Goal: Use online tool/utility: Utilize a website feature to perform a specific function

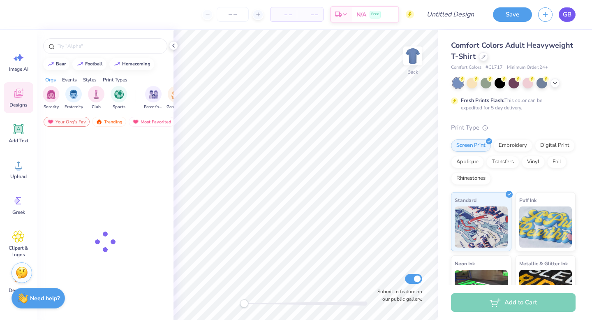
click at [566, 13] on span "GB" at bounding box center [567, 14] width 9 height 9
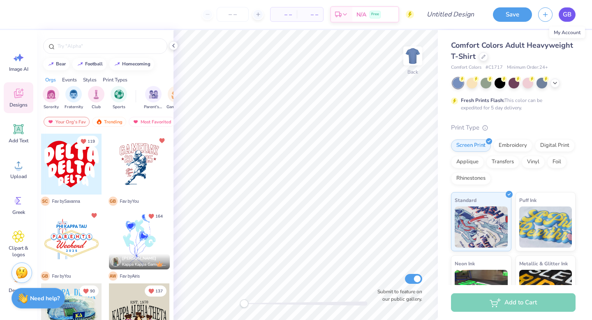
click at [569, 14] on span "GB" at bounding box center [567, 14] width 9 height 9
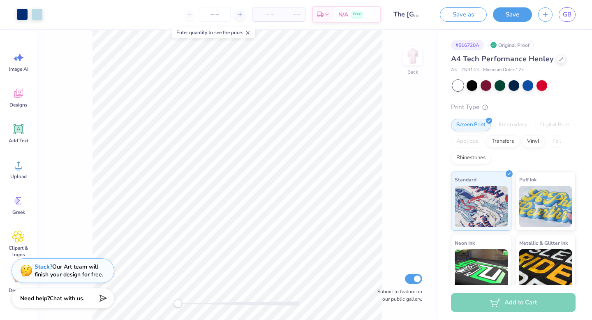
drag, startPoint x: 175, startPoint y: 305, endPoint x: 192, endPoint y: 306, distance: 16.5
click at [182, 306] on div "Accessibility label" at bounding box center [178, 303] width 8 height 8
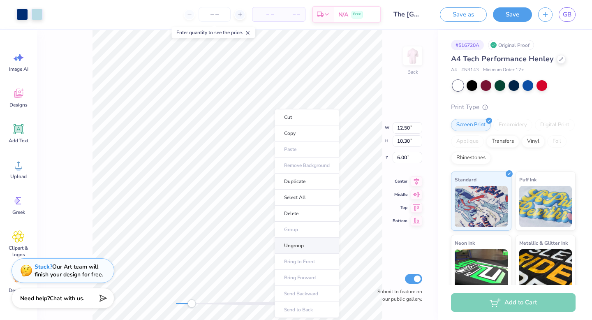
click at [312, 246] on li "Ungroup" at bounding box center [307, 246] width 65 height 16
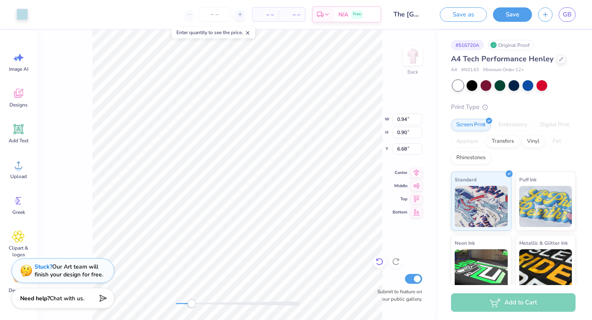
click at [380, 263] on icon at bounding box center [379, 261] width 8 height 8
type input "12.50"
type input "4.85"
type input "6.00"
drag, startPoint x: 191, startPoint y: 306, endPoint x: 208, endPoint y: 306, distance: 16.9
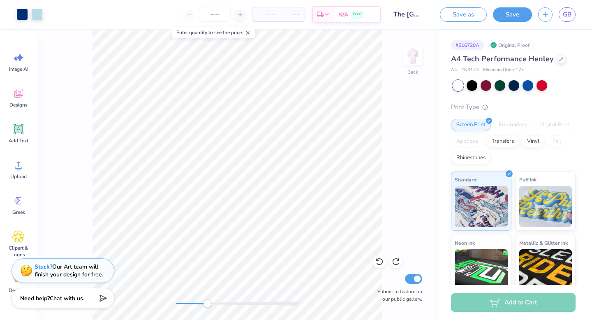
click at [208, 306] on div "Accessibility label" at bounding box center [207, 303] width 8 height 8
type input "12.50"
type input "4.85"
type input "6.00"
type input "12.50"
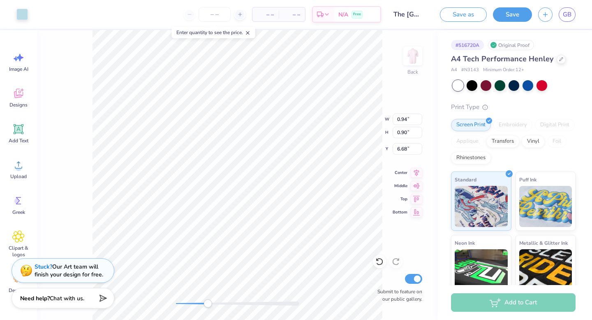
type input "4.85"
type input "6.00"
click at [382, 264] on icon at bounding box center [379, 261] width 8 height 8
click at [380, 264] on icon at bounding box center [379, 261] width 7 height 7
drag, startPoint x: 206, startPoint y: 305, endPoint x: 193, endPoint y: 304, distance: 13.2
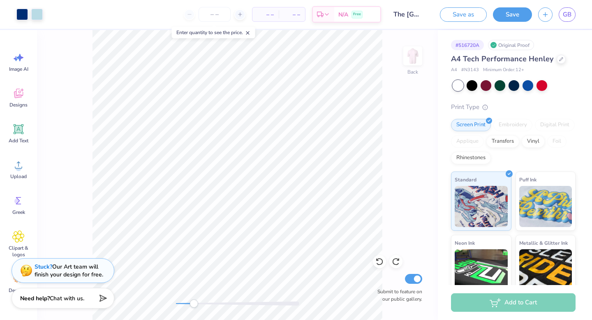
click at [193, 304] on div "Accessibility label" at bounding box center [194, 303] width 8 height 8
type input "3.28"
type input "2.60"
type input "9.60"
type input "0.72"
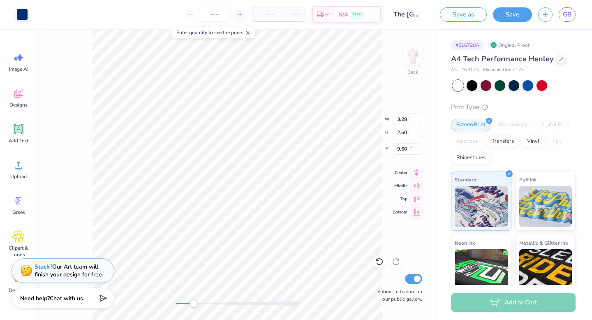
type input "0.86"
type input "10.26"
click at [380, 260] on icon at bounding box center [379, 261] width 8 height 8
click at [377, 260] on icon at bounding box center [378, 260] width 2 height 2
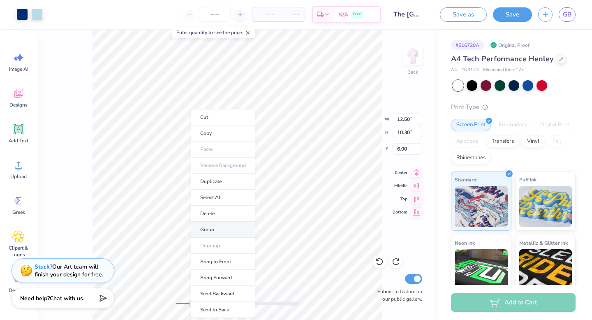
click at [220, 229] on li "Group" at bounding box center [223, 230] width 65 height 16
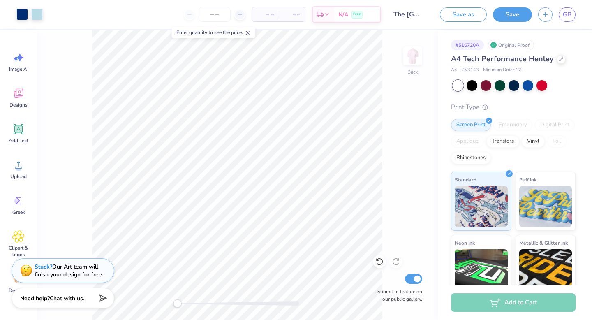
drag, startPoint x: 193, startPoint y: 303, endPoint x: 177, endPoint y: 303, distance: 15.6
click at [177, 303] on div "Accessibility label" at bounding box center [177, 303] width 8 height 8
click at [161, 304] on div "Back Submit to feature on our public gallery." at bounding box center [237, 175] width 401 height 290
click at [196, 309] on div "Back Submit to feature on our public gallery." at bounding box center [237, 175] width 401 height 290
click at [172, 300] on div "Back Submit to feature on our public gallery." at bounding box center [237, 175] width 401 height 290
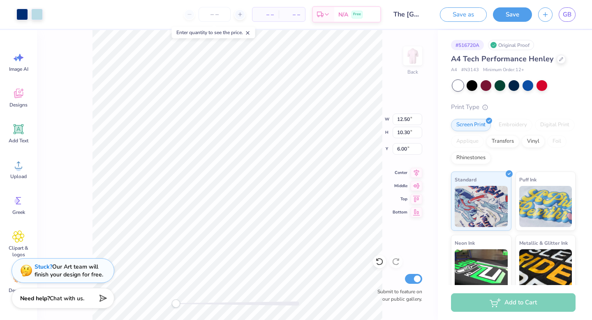
type input "4.95"
click at [66, 271] on div "Stuck? Our Art team will finish your design for free." at bounding box center [69, 270] width 69 height 16
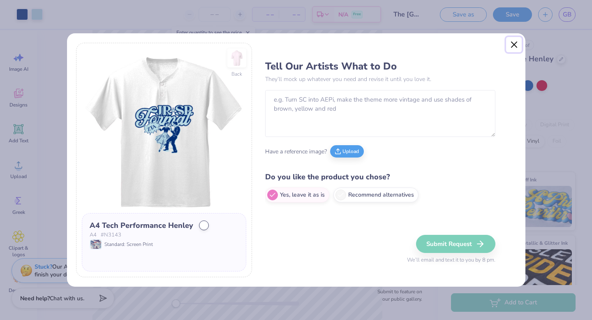
click at [516, 41] on button "Close" at bounding box center [514, 45] width 16 height 16
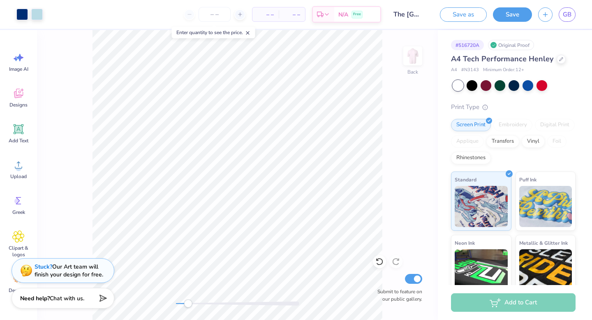
drag, startPoint x: 178, startPoint y: 302, endPoint x: 190, endPoint y: 303, distance: 12.4
click at [190, 303] on div "Accessibility label" at bounding box center [188, 303] width 8 height 8
click at [165, 306] on div "Back Submit to feature on our public gallery." at bounding box center [237, 175] width 401 height 290
